Goal: Information Seeking & Learning: Learn about a topic

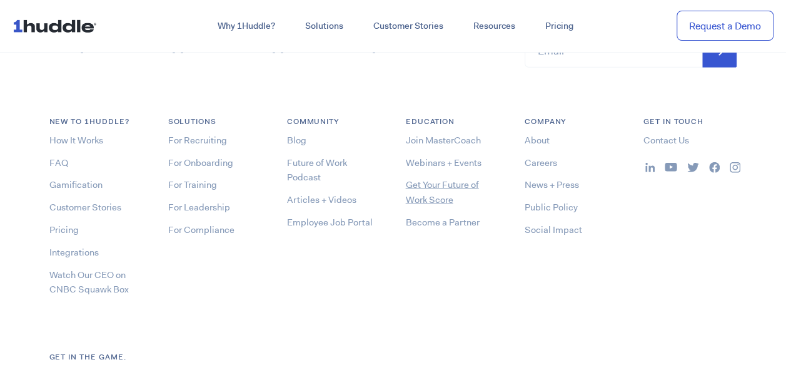
scroll to position [6580, 0]
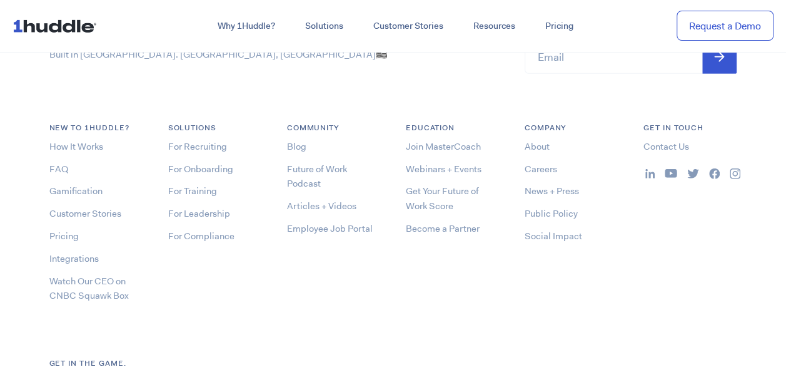
click at [550, 140] on li "About" at bounding box center [572, 146] width 94 height 15
click at [539, 146] on link "About" at bounding box center [537, 146] width 25 height 13
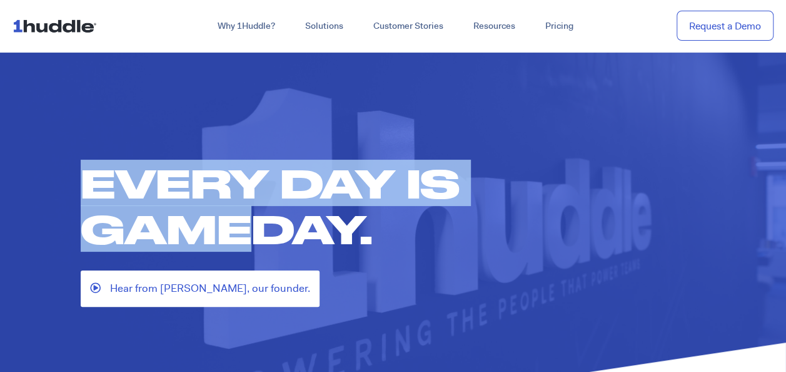
drag, startPoint x: 77, startPoint y: 166, endPoint x: 264, endPoint y: 216, distance: 193.5
click at [264, 216] on div "Every day is gameday. Hear from Sam, our founder." at bounding box center [393, 233] width 651 height 146
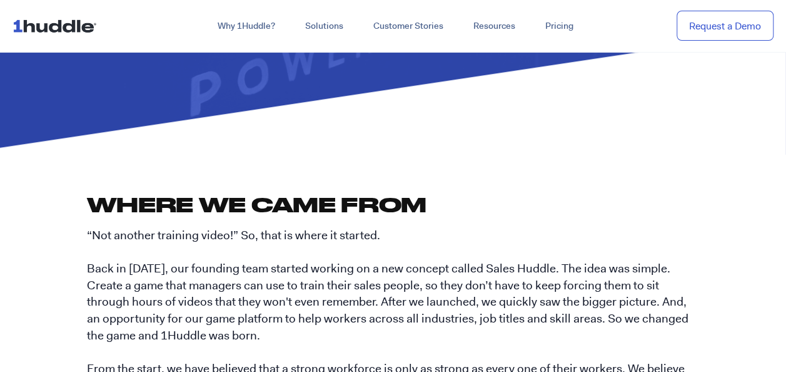
scroll to position [313, 0]
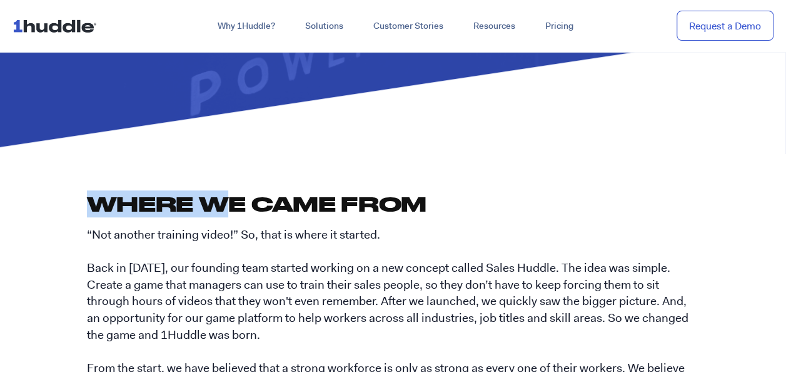
drag, startPoint x: 61, startPoint y: 204, endPoint x: 266, endPoint y: 220, distance: 205.2
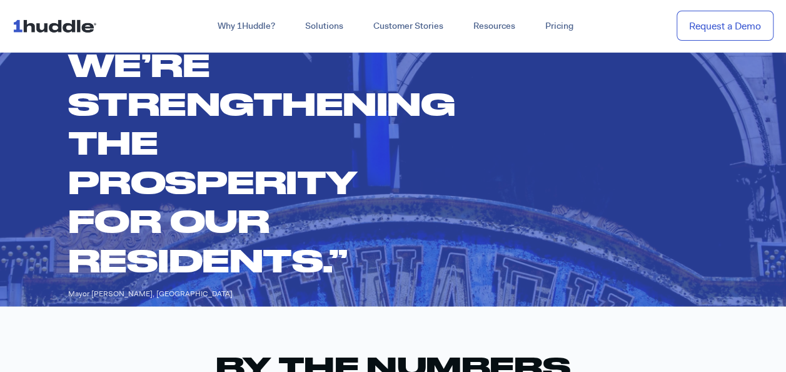
scroll to position [938, 0]
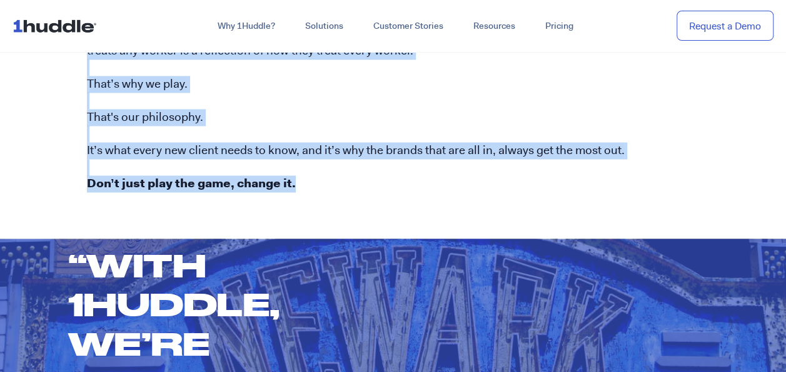
copy div "Where we came from “Not another training video!” So, that is where it started. …"
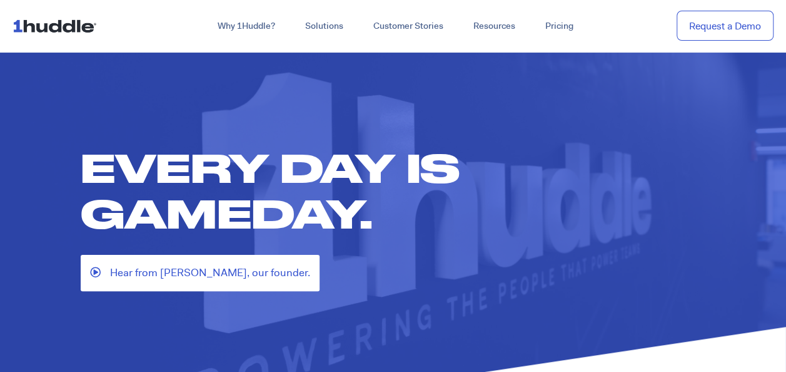
scroll to position [0, 0]
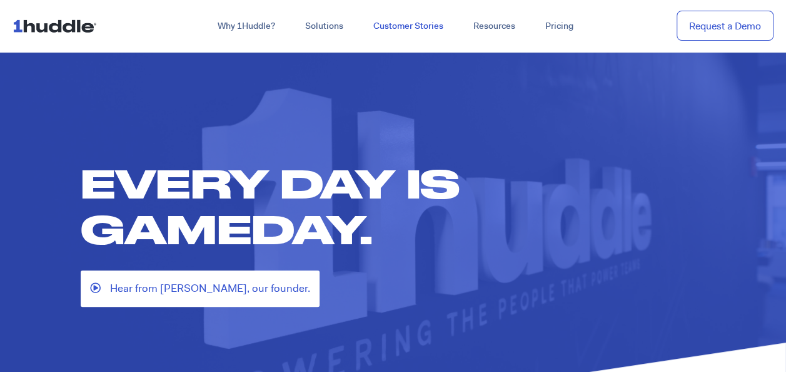
click at [404, 26] on link "Customer Stories" at bounding box center [408, 26] width 100 height 23
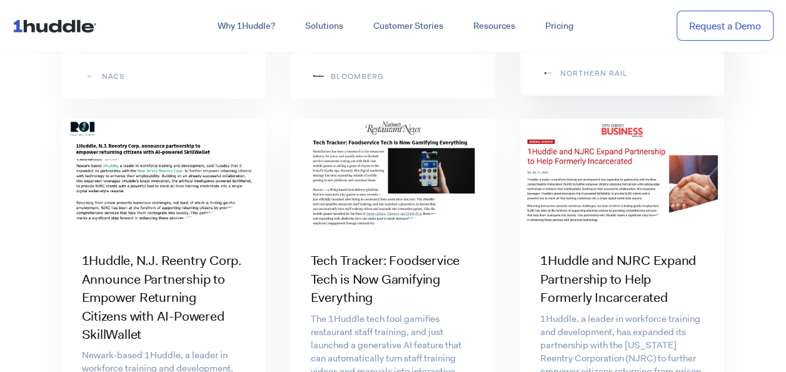
scroll to position [1564, 0]
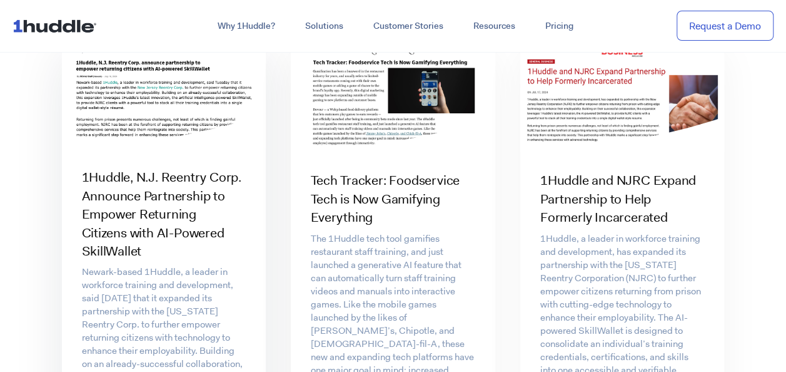
click at [178, 205] on h3 "1Huddle, N.J. Reentry Corp. Announce Partnership to Empower Returning Citizens …" at bounding box center [164, 214] width 165 height 92
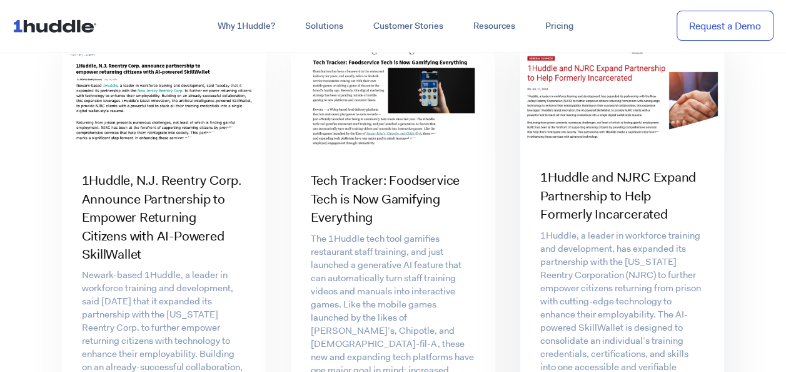
click at [602, 190] on h3 "1Huddle and NJRC Expand Partnership to Help Formerly Incarcerated" at bounding box center [622, 195] width 165 height 55
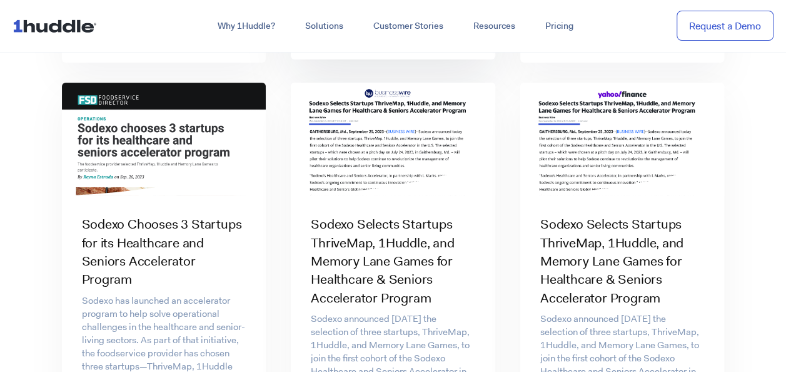
scroll to position [2565, 0]
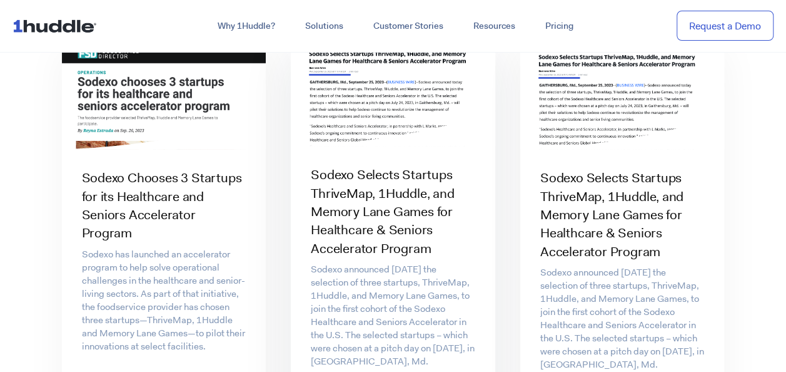
click at [388, 198] on h3 "Sodexo Selects Startups ThriveMap, 1Huddle, and Memory Lane Games for Healthcar…" at bounding box center [393, 212] width 165 height 92
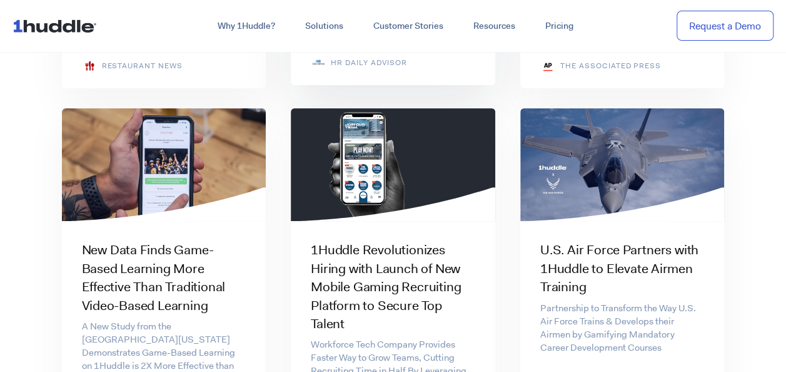
scroll to position [4879, 0]
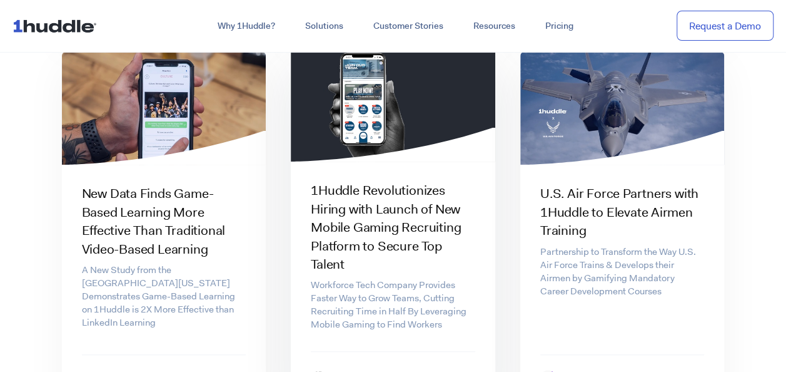
click at [409, 181] on h3 "1Huddle Revolutionizes Hiring with Launch of New Mobile Gaming Recruiting Platf…" at bounding box center [393, 227] width 165 height 92
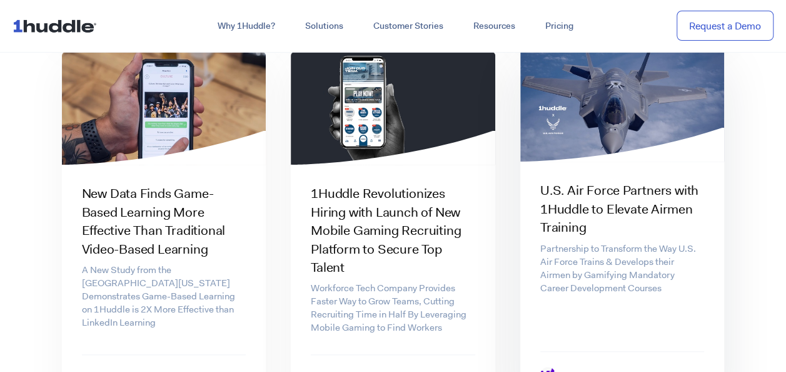
click at [592, 181] on h3 "U.S. Air Force Partners with 1Huddle to Elevate Airmen Training" at bounding box center [622, 208] width 165 height 55
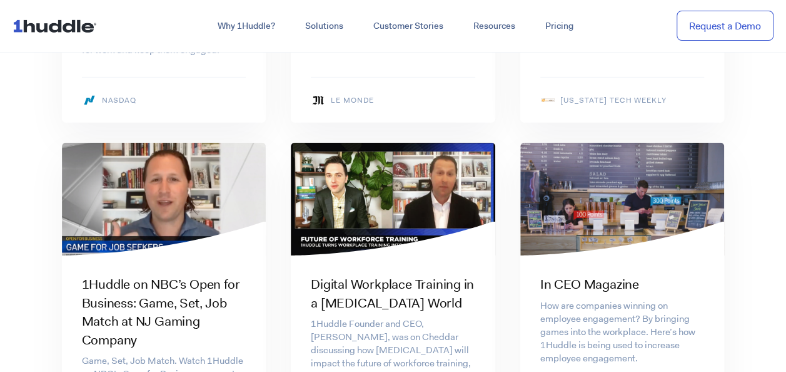
scroll to position [6631, 0]
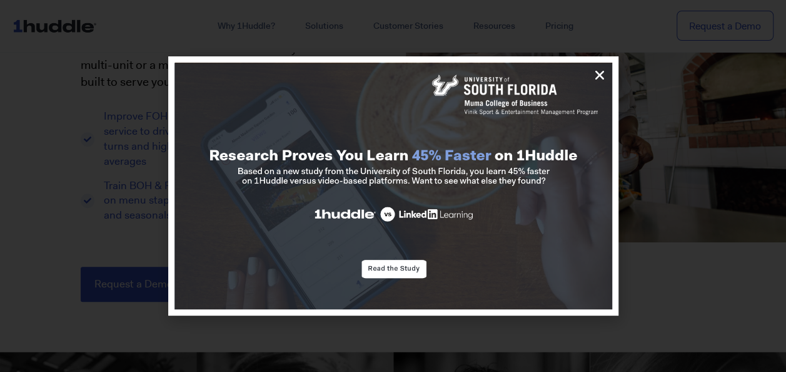
scroll to position [188, 0]
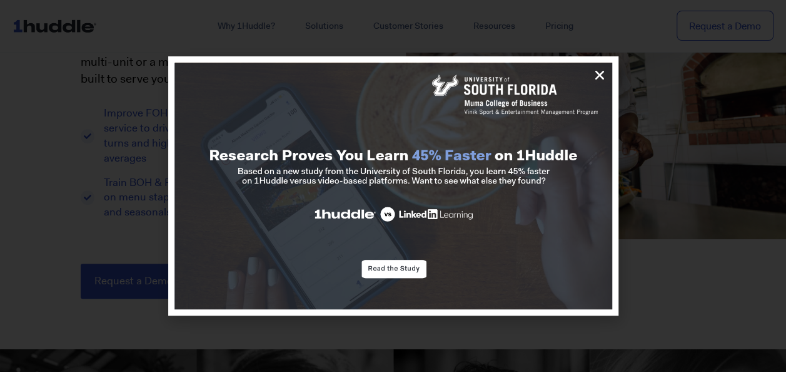
click at [631, 104] on div at bounding box center [393, 186] width 786 height 372
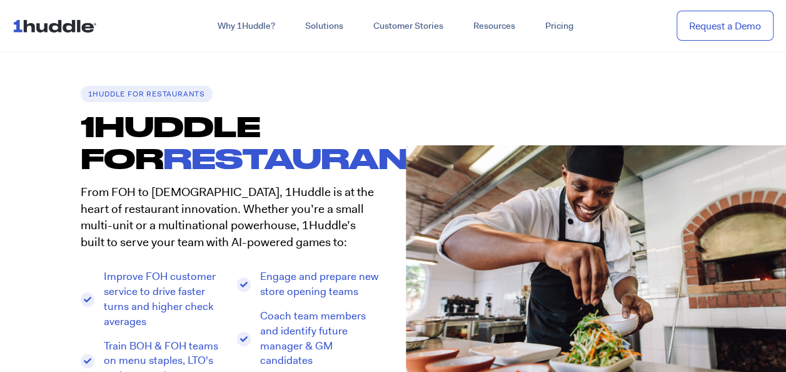
scroll to position [0, 0]
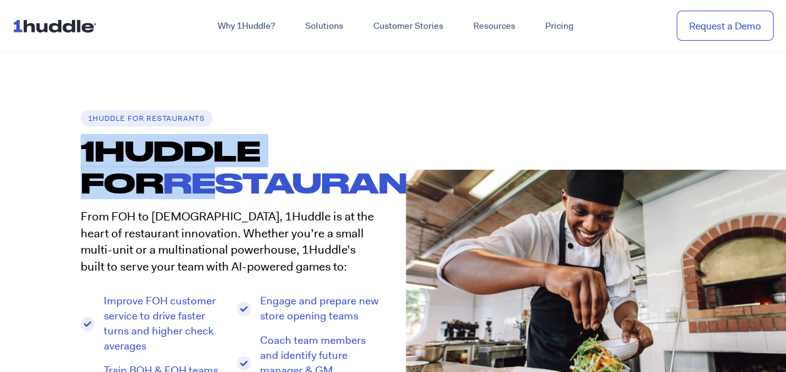
drag, startPoint x: 56, startPoint y: 155, endPoint x: 130, endPoint y: 173, distance: 76.0
click at [130, 173] on section "1Huddle for Restaurants 1HUDDLE FOR Restaurants. From FOH to BOH, 1Huddle is at…" at bounding box center [393, 298] width 786 height 376
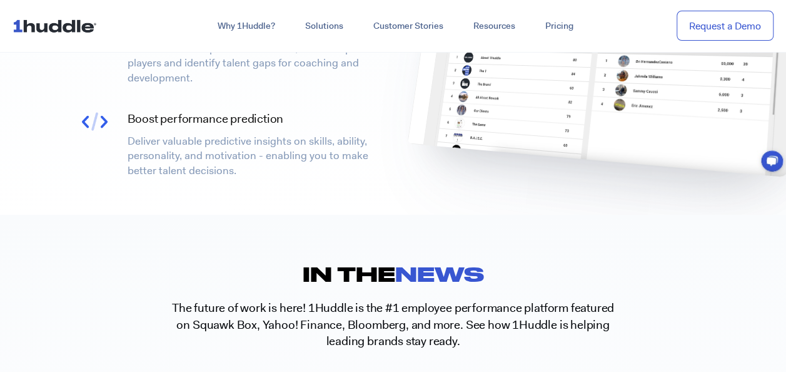
scroll to position [3378, 0]
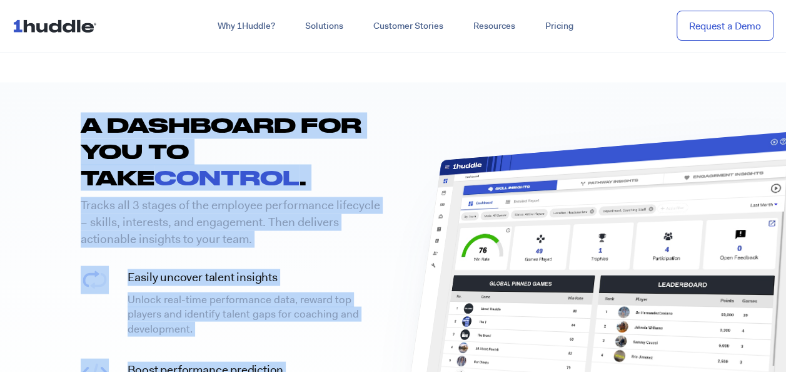
click at [243, 286] on section "A dashboard for you to take control . Tracks all 3 stages of the employee perfo…" at bounding box center [393, 273] width 786 height 383
copy div "1HUDDLE FOR Restaurants. From FOH to BOH, 1Huddle is at the heart of restaurant…"
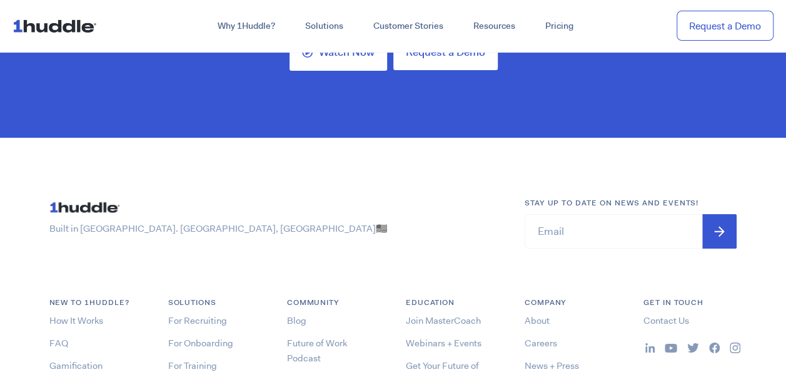
scroll to position [4510, 0]
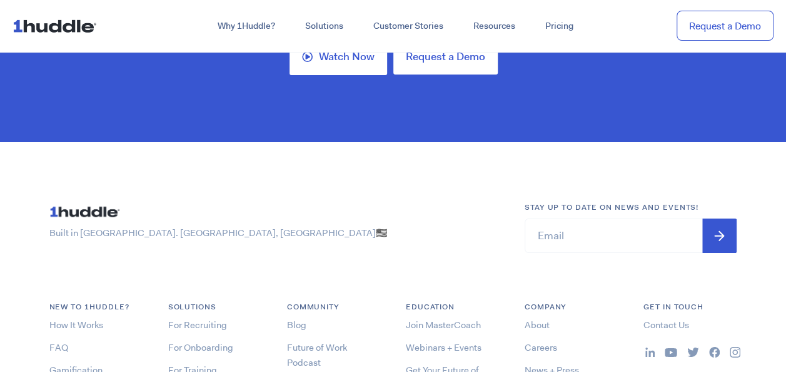
click at [651, 347] on img at bounding box center [650, 351] width 9 height 9
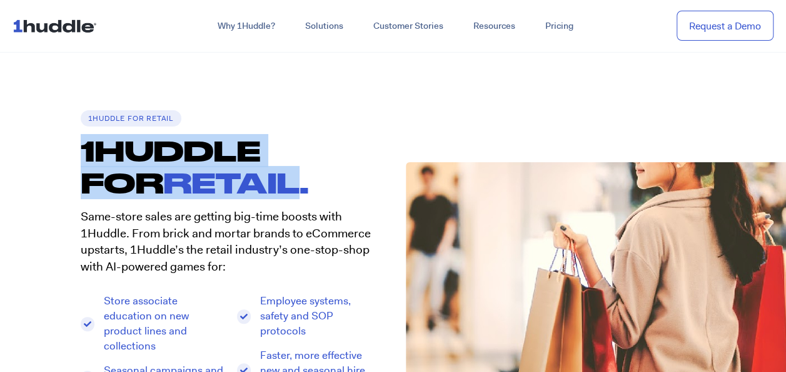
drag, startPoint x: 38, startPoint y: 143, endPoint x: 215, endPoint y: 193, distance: 184.7
click at [215, 193] on section "1Huddle for Retail 1HUDDLE FOR Retail. Same-store sales are getting big-time bo…" at bounding box center [393, 290] width 786 height 361
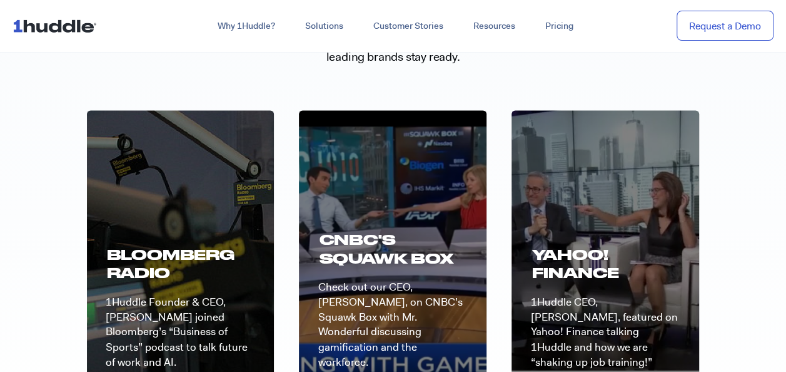
scroll to position [2815, 0]
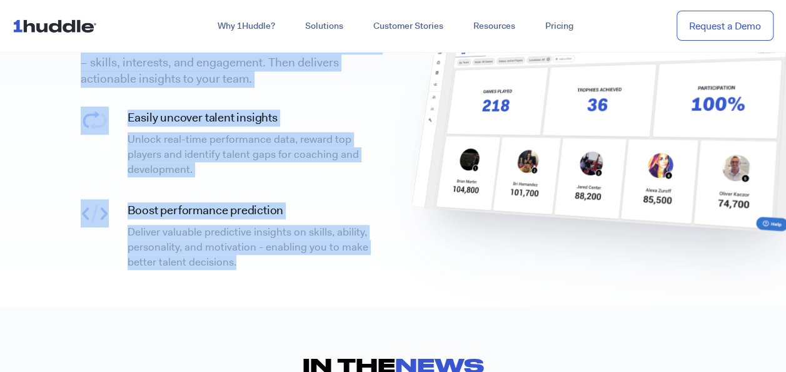
click at [313, 231] on p "Deliver valuable predictive insights on skills, ability, personality, and motiv…" at bounding box center [258, 247] width 260 height 44
copy div "4LOREMI DOL Sitame. Cons-adipi elits doe tempori utl-etdo magnaa enim 3Admini. …"
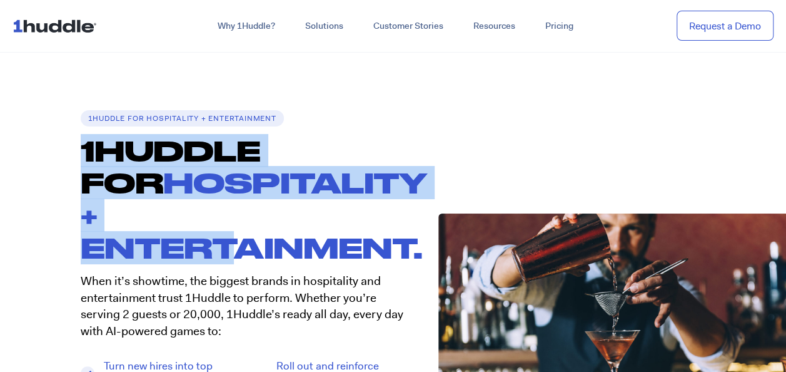
drag, startPoint x: 53, startPoint y: 148, endPoint x: 229, endPoint y: 228, distance: 193.7
click at [229, 228] on section "1Huddle for Hospitality + Entertainment 1HUDDLE FOR Hospitality + Entertainment…" at bounding box center [393, 330] width 786 height 440
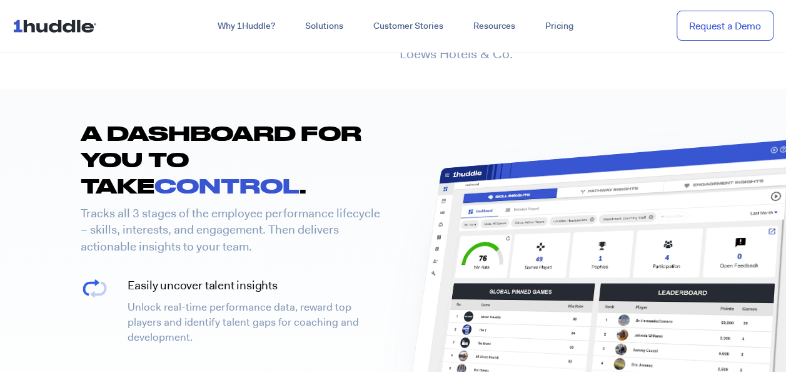
scroll to position [3003, 0]
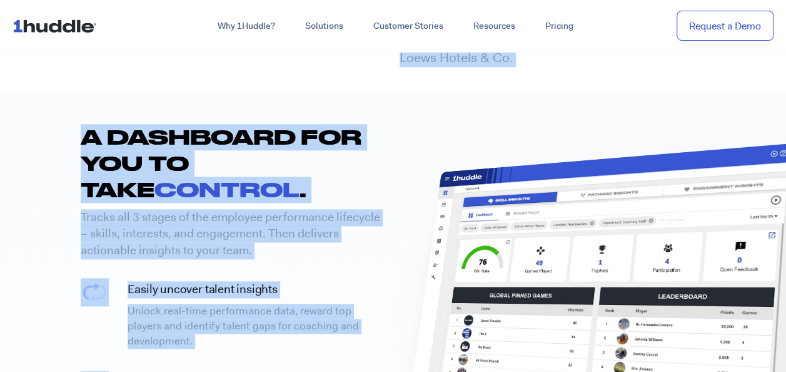
copy div "1HUDDLE FOR Hospitality + Entertainment. When it’s showtime, the biggest brands…"
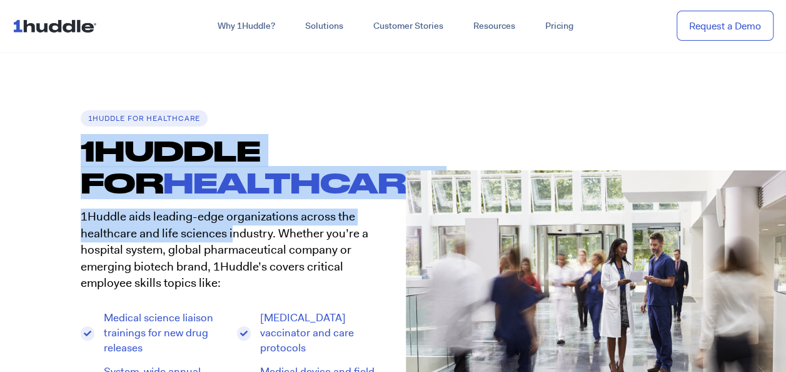
drag, startPoint x: 61, startPoint y: 158, endPoint x: 230, endPoint y: 236, distance: 186.7
click at [230, 236] on section "1Huddle for Healthcare 1HUDDLE FOR Healthcare. 1Huddle aids leading-edge organi…" at bounding box center [393, 299] width 786 height 378
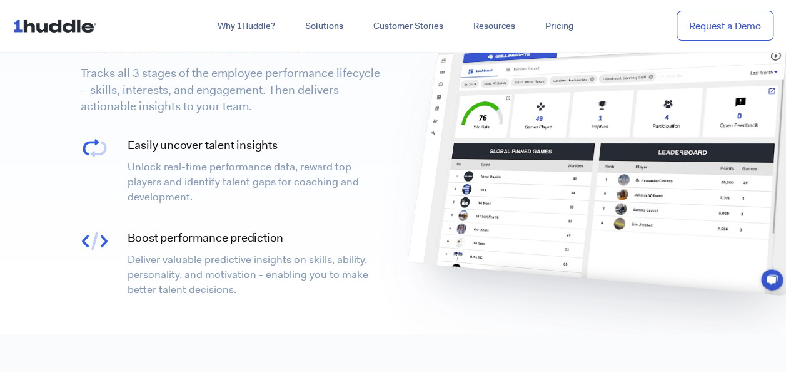
scroll to position [3003, 0]
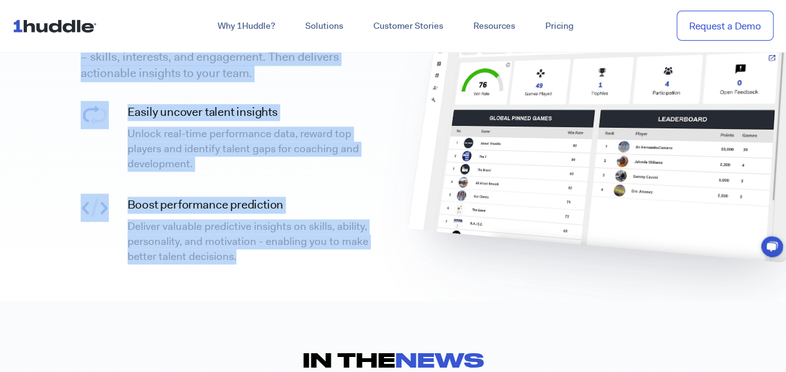
click at [244, 244] on p "Deliver valuable predictive insights on skills, ability, personality, and motiv…" at bounding box center [258, 241] width 260 height 44
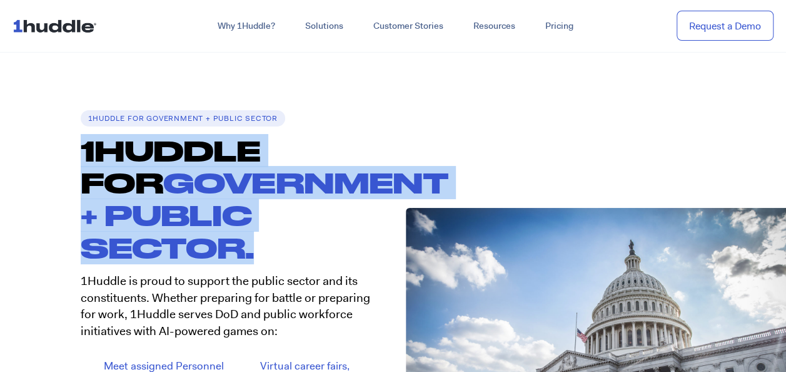
drag, startPoint x: 38, startPoint y: 154, endPoint x: 295, endPoint y: 270, distance: 281.4
click at [295, 270] on section "1HUDDLE FOR GOVERNMENT + PUBLIC SECTOR 1HUDDLE FOR GOVERNMENT + PUBLIC SECTOR. …" at bounding box center [393, 337] width 786 height 455
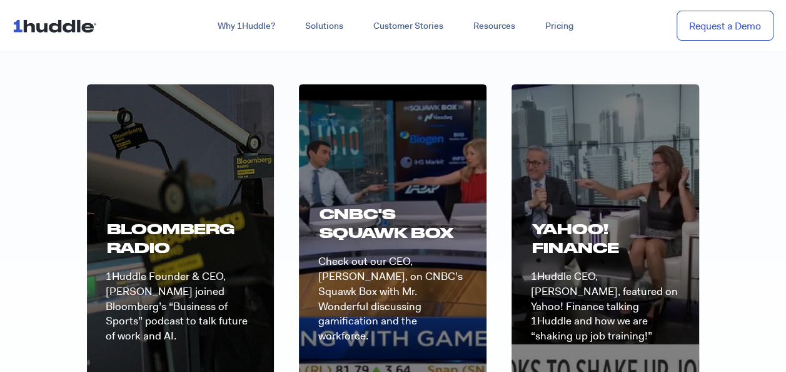
scroll to position [2940, 0]
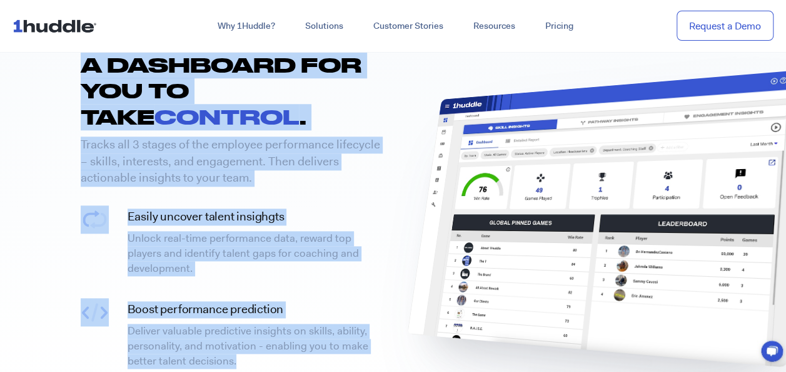
click at [260, 323] on p "Deliver valuable predictive insights on skills, ability, personality, and motiv…" at bounding box center [258, 345] width 260 height 44
copy div "1HUDDLE FOR GOVERNMENT + PUBLIC SECTOR. 1Huddle is proud to support the public …"
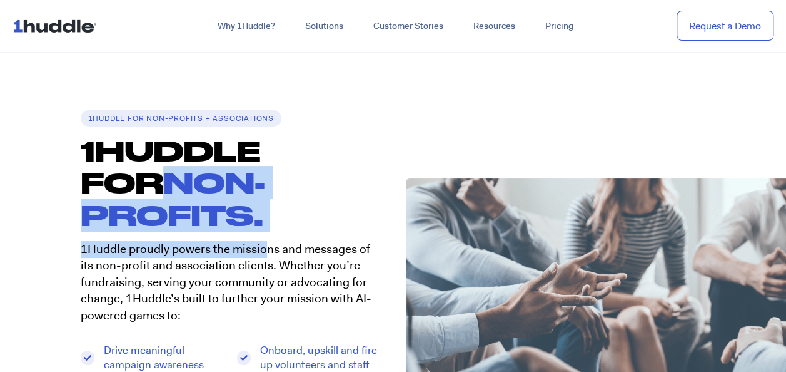
drag, startPoint x: 48, startPoint y: 181, endPoint x: 269, endPoint y: 210, distance: 223.4
click at [269, 210] on section "1huddle for non-profits + associations 1Huddle for NON-PROFITS. 1Huddle proudly…" at bounding box center [393, 307] width 786 height 395
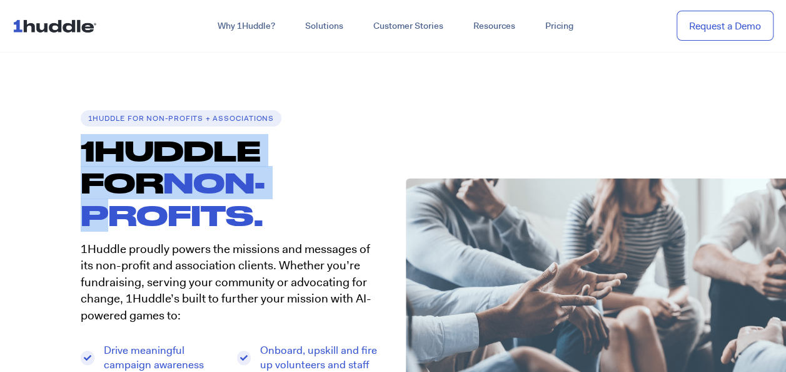
drag, startPoint x: 81, startPoint y: 148, endPoint x: 227, endPoint y: 186, distance: 150.8
click at [225, 185] on h1 "1Huddle for NON-PROFITS." at bounding box center [237, 182] width 313 height 97
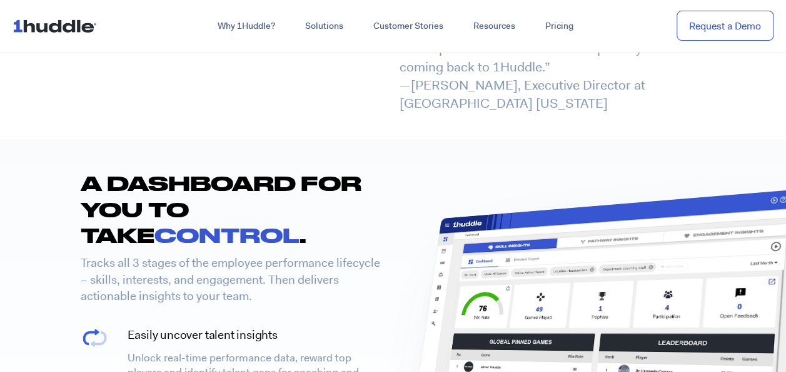
scroll to position [3315, 0]
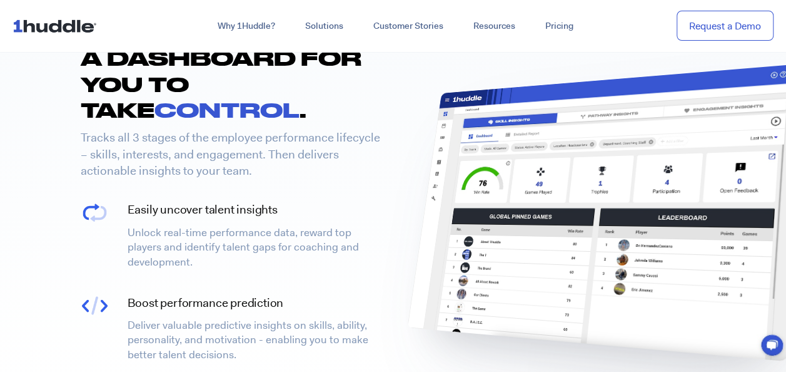
click at [261, 317] on p "Deliver valuable predictive insights on skills, ability, personality, and motiv…" at bounding box center [258, 339] width 260 height 44
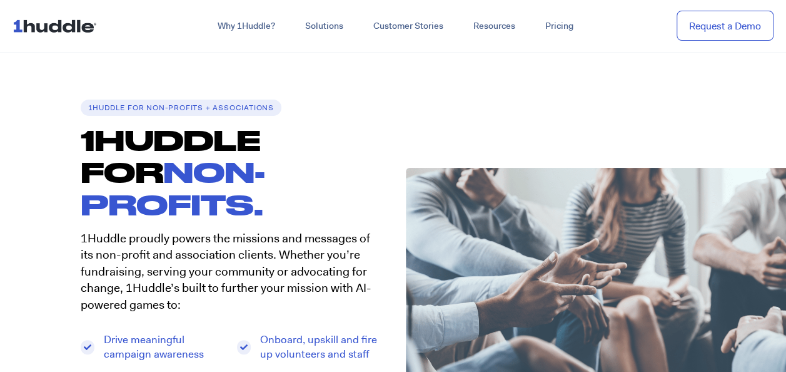
scroll to position [0, 0]
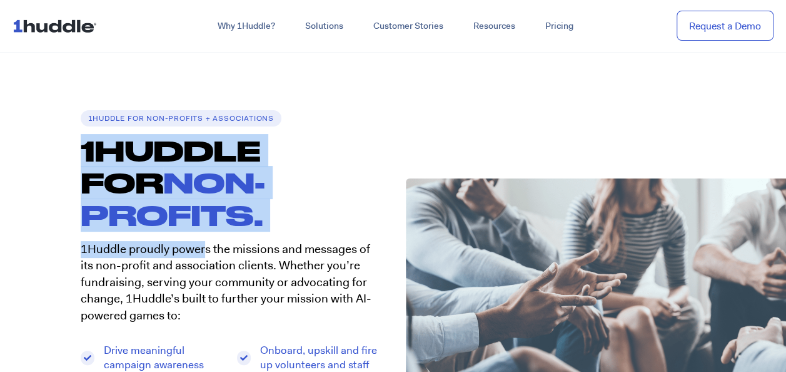
drag, startPoint x: 68, startPoint y: 146, endPoint x: 205, endPoint y: 208, distance: 150.3
click at [205, 208] on div "1huddle for non-profits + associations 1Huddle for NON-PROFITS. 1Huddle proudly…" at bounding box center [230, 307] width 325 height 395
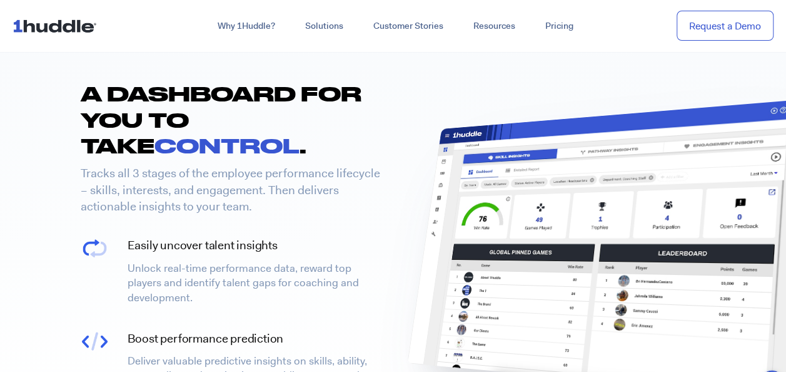
scroll to position [3253, 0]
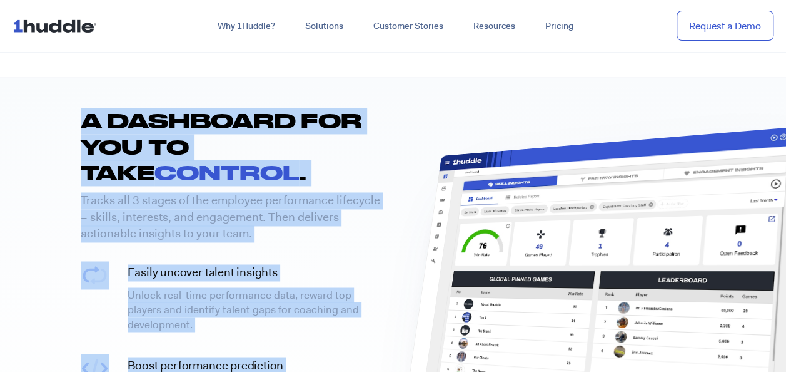
copy div "1Huddle for NON-PROFITS. 1Huddle proudly powers the missions and messages of it…"
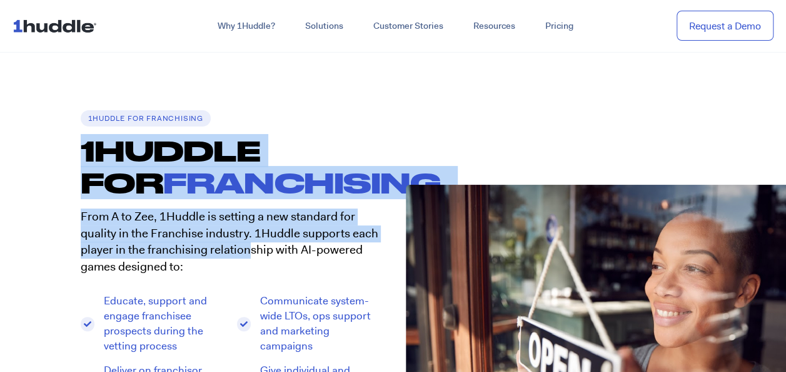
drag, startPoint x: 61, startPoint y: 148, endPoint x: 250, endPoint y: 250, distance: 215.5
click at [248, 249] on section "1Huddle for Franchising 1HUDDLE FOR Franchising. From A to Zee, 1Huddle is sett…" at bounding box center [393, 313] width 786 height 406
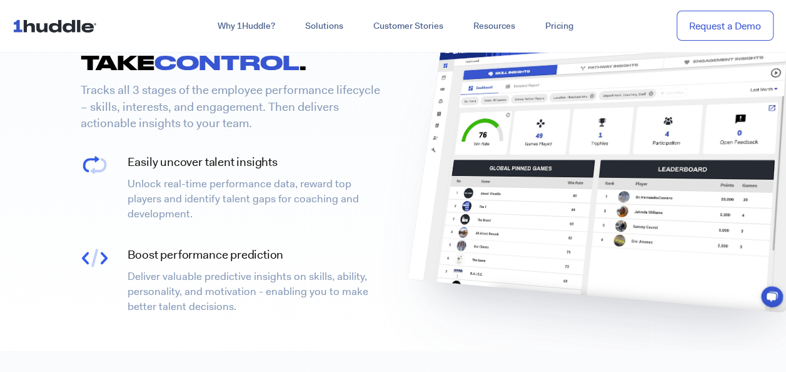
scroll to position [2940, 0]
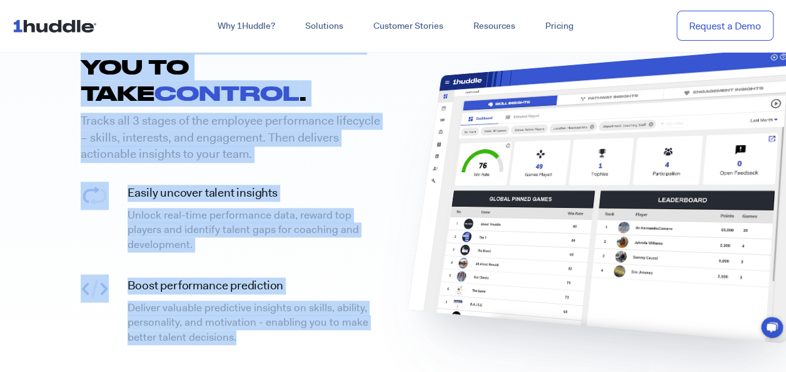
click at [250, 314] on div "Boost performance prediction Deliver valuable predictive insights on skills, ab…" at bounding box center [257, 311] width 272 height 80
copy div "1HUDDLE FOR Franchising. From A to Zee, 1Huddle is setting a new standard for q…"
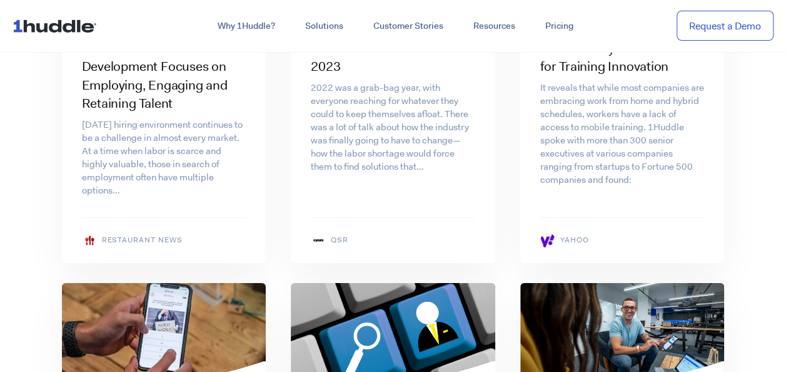
scroll to position [4379, 0]
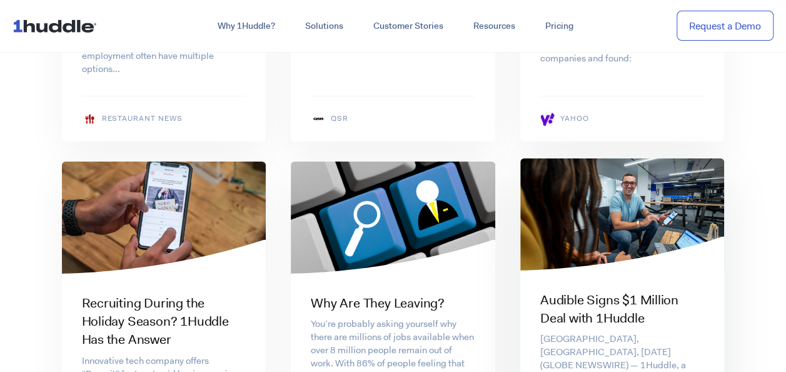
click at [612, 291] on h3 "Audible Signs $1 Million Deal with 1Huddle" at bounding box center [622, 309] width 165 height 37
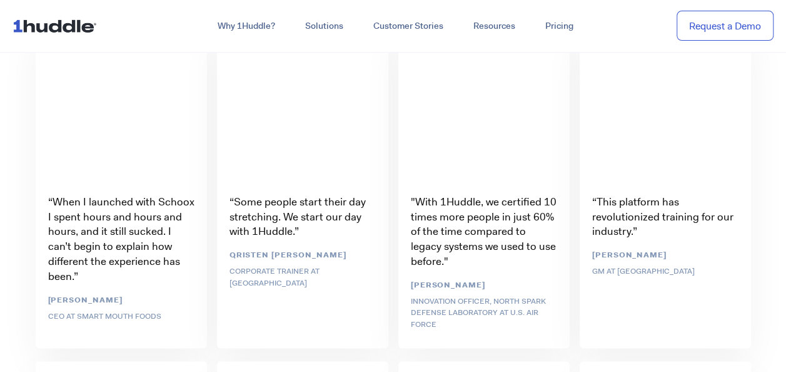
scroll to position [2252, 0]
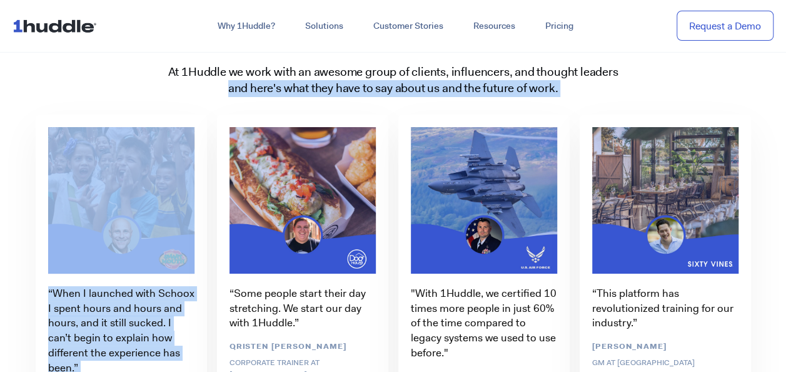
drag, startPoint x: 136, startPoint y: 84, endPoint x: 275, endPoint y: 104, distance: 140.8
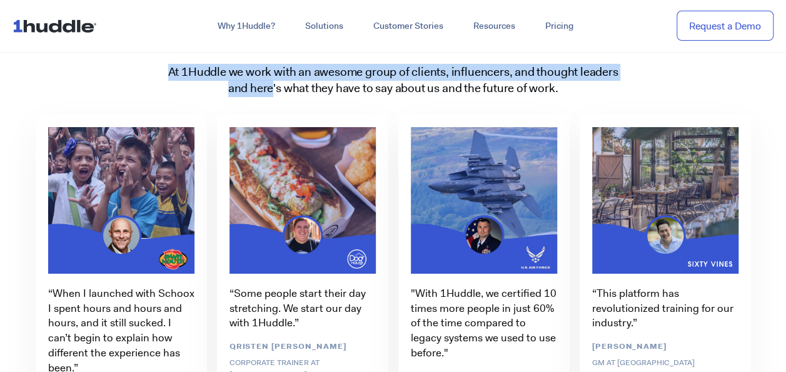
drag, startPoint x: 275, startPoint y: 104, endPoint x: 273, endPoint y: 92, distance: 12.1
click at [273, 92] on div "At 1Huddle we work with an awesome group of clients, influencers, and thought l…" at bounding box center [393, 80] width 701 height 33
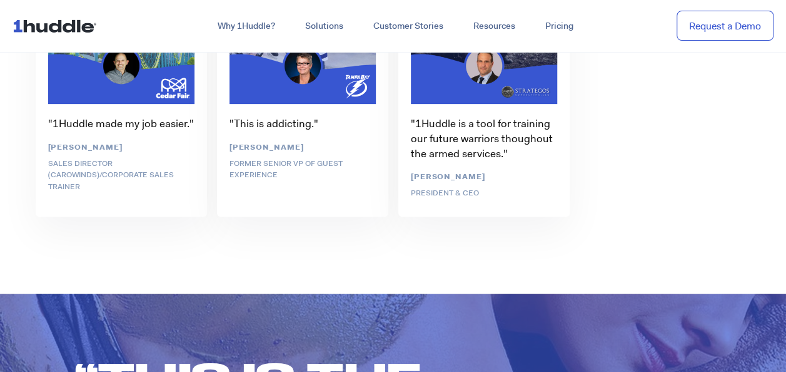
scroll to position [4817, 0]
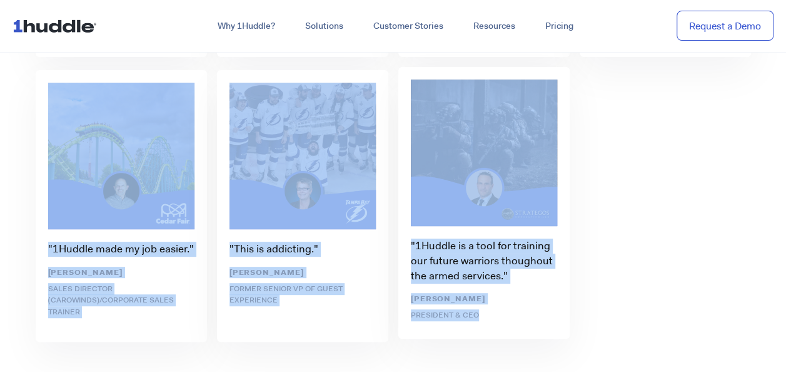
copy div "Lo 3Ipsumd si amet cons ad elitsed doeiu te incidid, utlaboreetd, mag aliquae a…"
